Goal: Check status: Check status

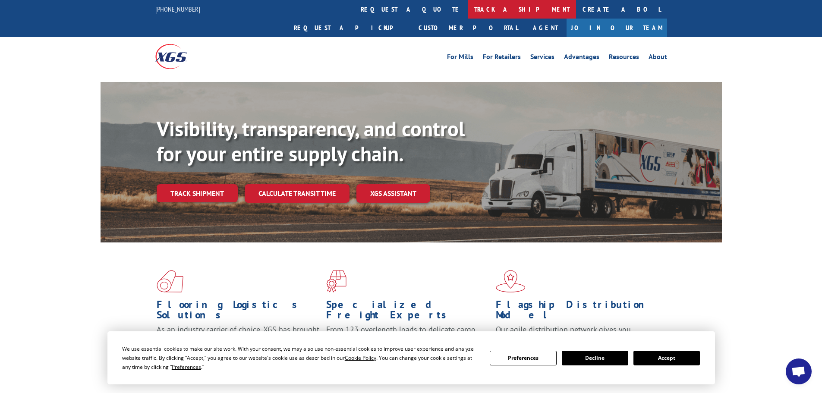
click at [468, 6] on link "track a shipment" at bounding box center [522, 9] width 108 height 19
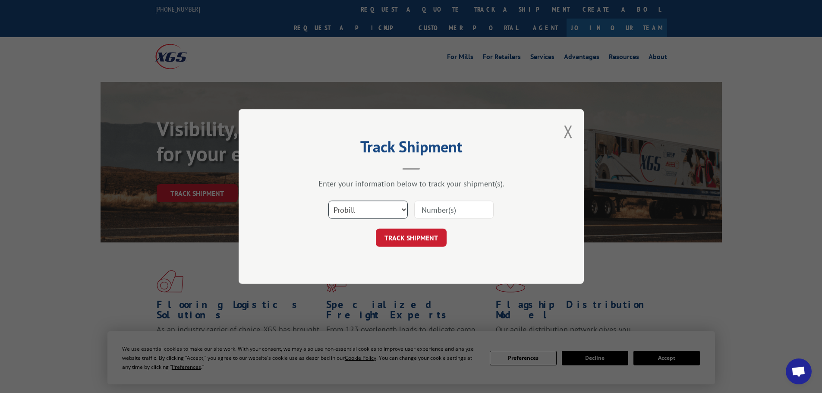
click at [357, 212] on select "Select category... Probill BOL PO" at bounding box center [367, 210] width 79 height 18
select select "bol"
click at [328, 201] on select "Select category... Probill BOL PO" at bounding box center [367, 210] width 79 height 18
click at [477, 211] on input at bounding box center [453, 210] width 79 height 18
paste input "6021185"
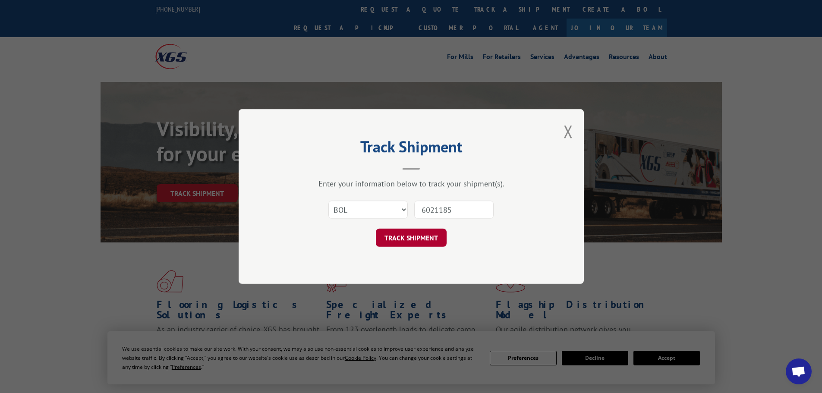
type input "6021185"
click at [410, 236] on button "TRACK SHIPMENT" at bounding box center [411, 238] width 71 height 18
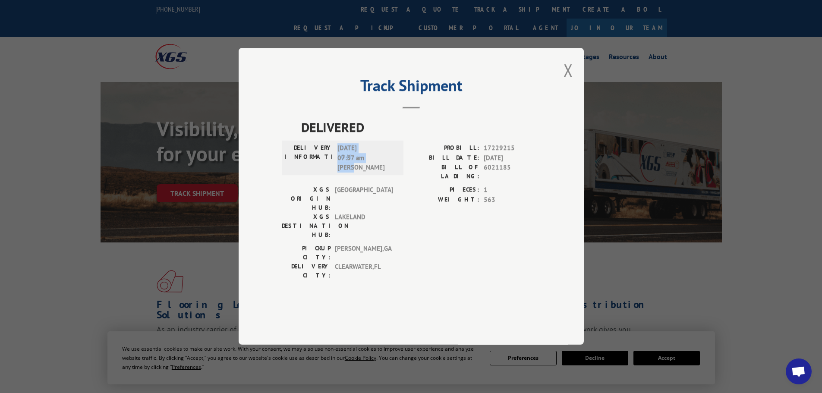
drag, startPoint x: 384, startPoint y: 191, endPoint x: 336, endPoint y: 176, distance: 51.0
click at [336, 173] on div "DELIVERY INFORMATION: [DATE] 07:37 am [PERSON_NAME]" at bounding box center [342, 158] width 117 height 29
copy span "[DATE] 07:37 am [PERSON_NAME]"
